Goal: Information Seeking & Learning: Learn about a topic

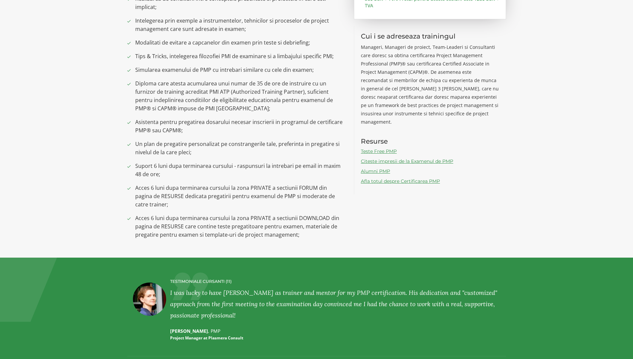
scroll to position [511, 0]
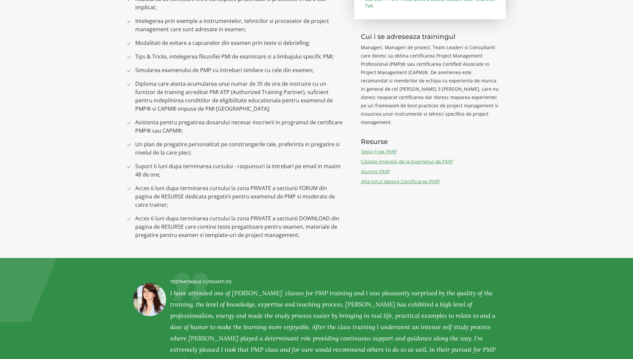
click at [372, 168] on link "Alumni PMP" at bounding box center [375, 171] width 29 height 6
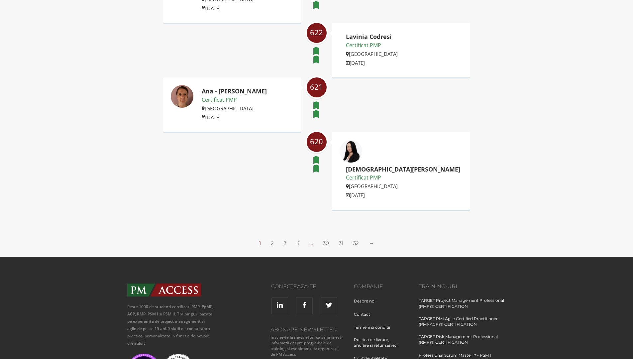
scroll to position [1005, 0]
click at [273, 240] on link "2" at bounding box center [272, 243] width 3 height 6
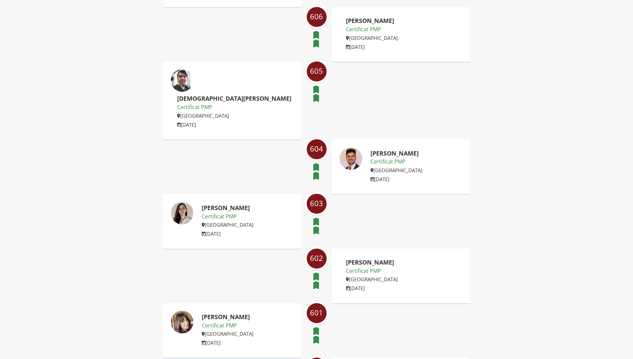
scroll to position [885, 0]
click at [178, 202] on img at bounding box center [181, 213] width 23 height 23
drag, startPoint x: 202, startPoint y: 101, endPoint x: 266, endPoint y: 99, distance: 64.1
click at [253, 205] on h2 "Gabriela - Timea Nagy" at bounding box center [228, 208] width 52 height 7
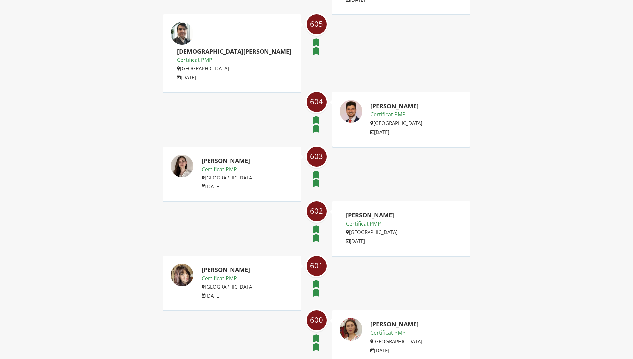
scroll to position [936, 0]
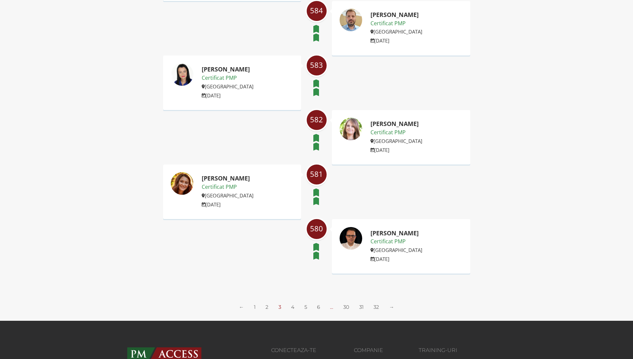
scroll to position [1048, 0]
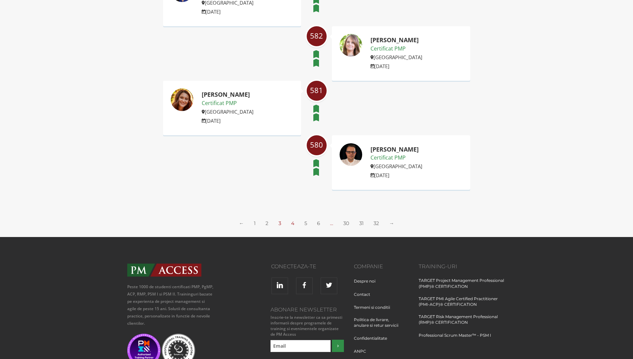
click at [293, 220] on link "4" at bounding box center [292, 223] width 3 height 6
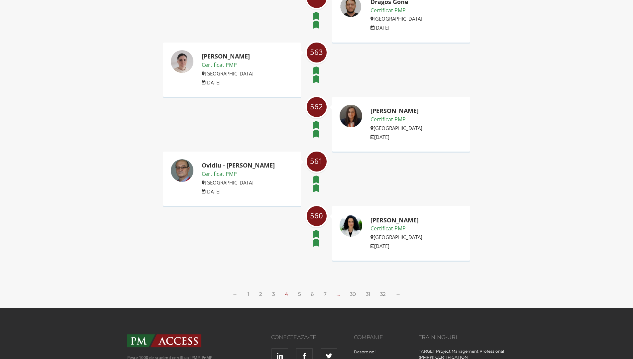
scroll to position [935, 0]
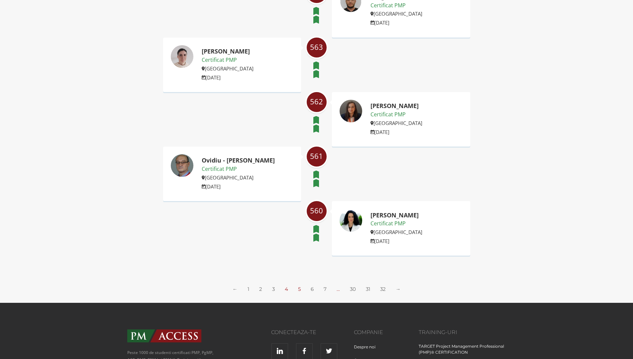
click at [298, 287] on link "5" at bounding box center [299, 289] width 3 height 6
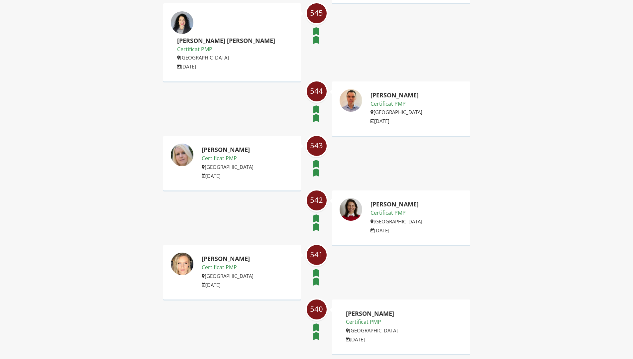
scroll to position [870, 0]
